Goal: Task Accomplishment & Management: Use online tool/utility

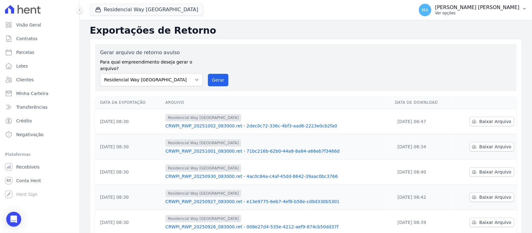
click at [469, 13] on p "Ver opções" at bounding box center [477, 13] width 84 height 5
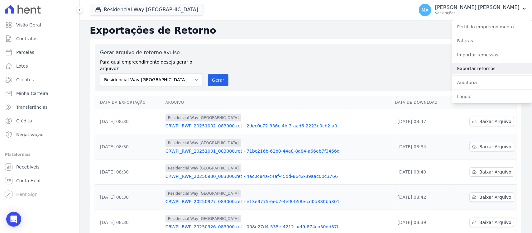
click at [472, 68] on link "Exportar retornos" at bounding box center [492, 68] width 80 height 11
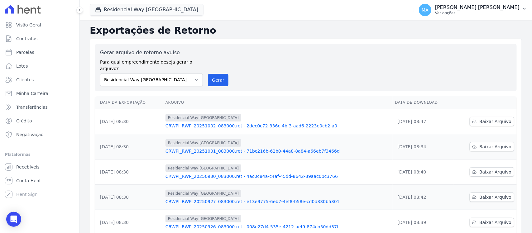
click at [478, 14] on p "Ver opções" at bounding box center [477, 13] width 84 height 5
click at [469, 13] on p "Ver opções" at bounding box center [477, 13] width 84 height 5
click at [478, 14] on p "Ver opções" at bounding box center [477, 13] width 84 height 5
click at [475, 13] on p "Ver opções" at bounding box center [477, 13] width 84 height 5
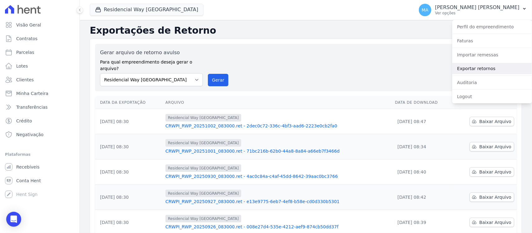
click at [477, 69] on link "Exportar retornos" at bounding box center [492, 68] width 80 height 11
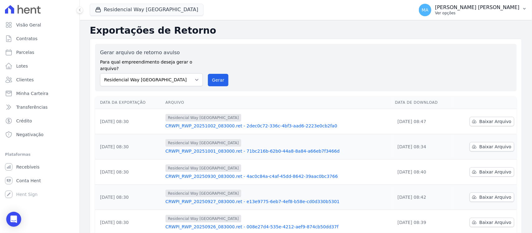
click at [475, 13] on p "Ver opções" at bounding box center [477, 13] width 84 height 5
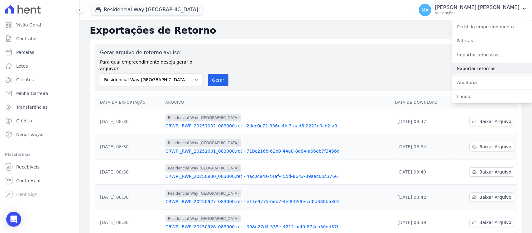
click at [462, 69] on link "Exportar retornos" at bounding box center [492, 68] width 80 height 11
